Goal: Task Accomplishment & Management: Manage account settings

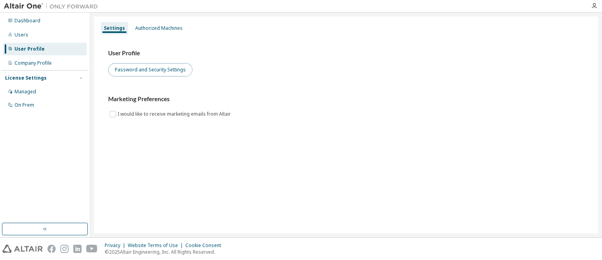
click at [150, 70] on button "Password and Security Settings" at bounding box center [150, 69] width 84 height 13
